Goal: Task Accomplishment & Management: Manage account settings

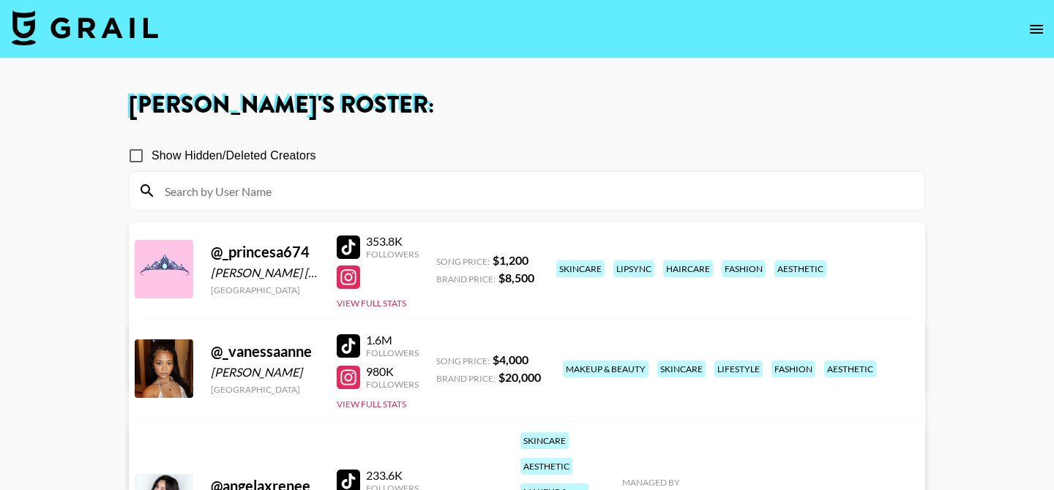
click at [441, 359] on link "View/Edit Details" at bounding box center [297, 366] width 285 height 15
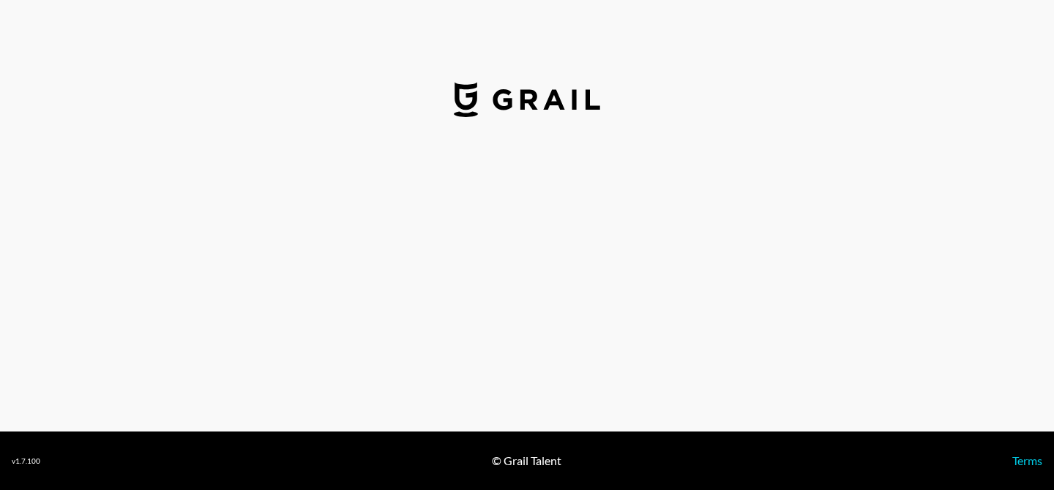
select select "USD"
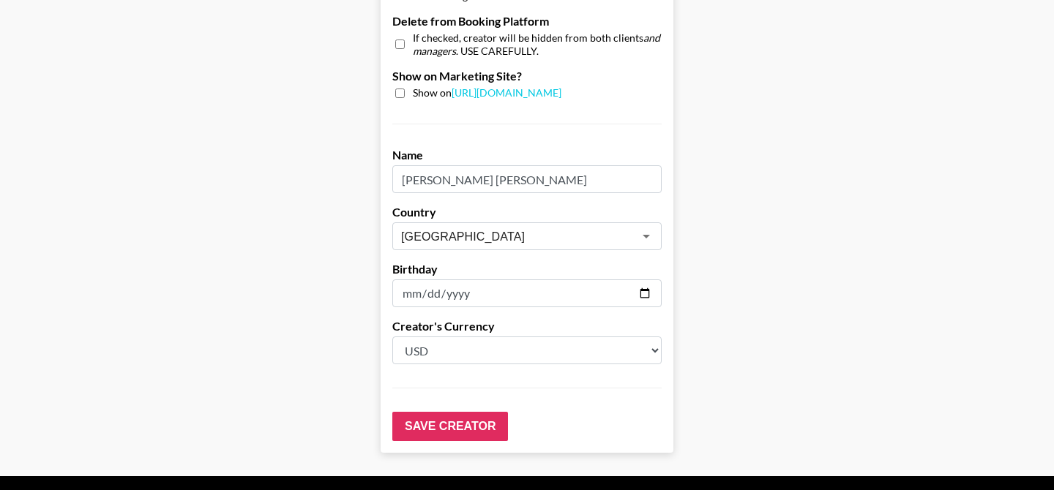
scroll to position [1466, 0]
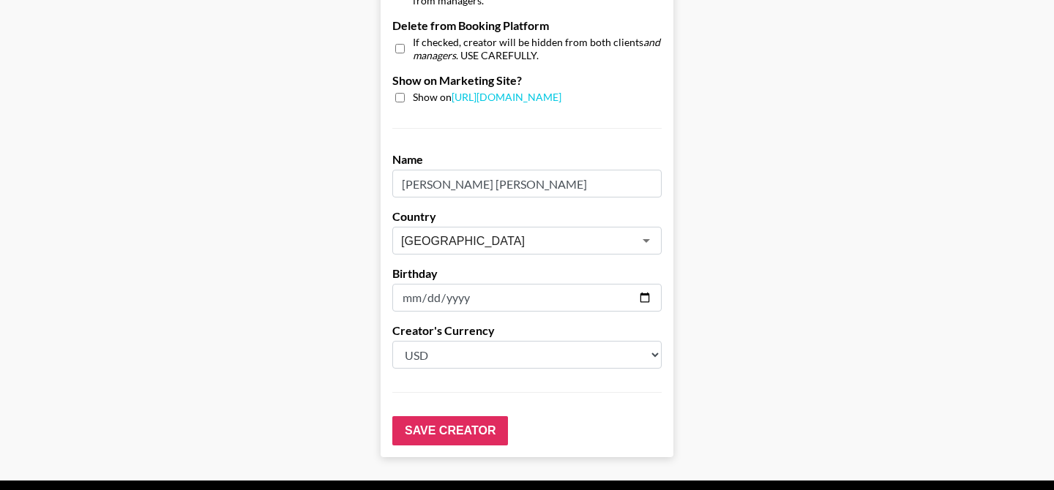
drag, startPoint x: 405, startPoint y: 165, endPoint x: 563, endPoint y: 173, distance: 159.0
click at [563, 173] on input "Maritza Garcia Velazquez" at bounding box center [526, 184] width 269 height 28
